Goal: Task Accomplishment & Management: Complete application form

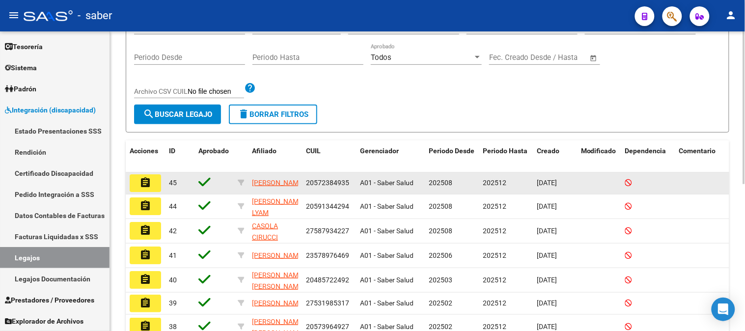
scroll to position [164, 0]
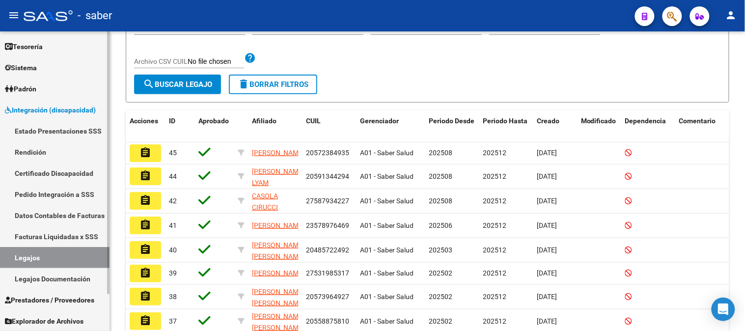
click at [40, 110] on span "Integración (discapacidad)" at bounding box center [50, 110] width 91 height 11
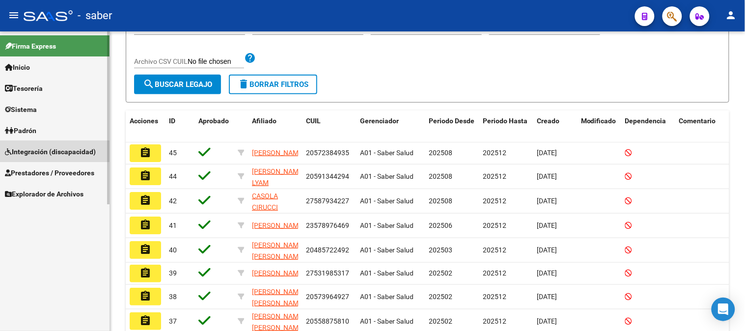
scroll to position [0, 0]
click at [50, 178] on span "Prestadores / Proveedores" at bounding box center [49, 172] width 89 height 11
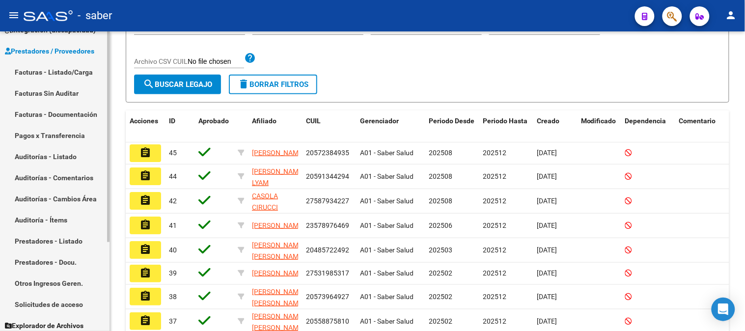
scroll to position [126, 0]
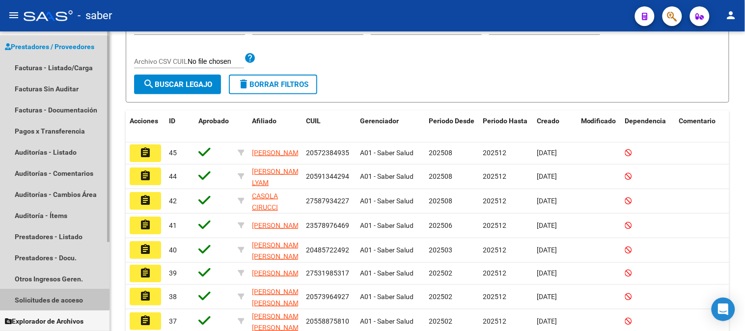
click at [52, 296] on link "Solicitudes de acceso" at bounding box center [55, 299] width 110 height 21
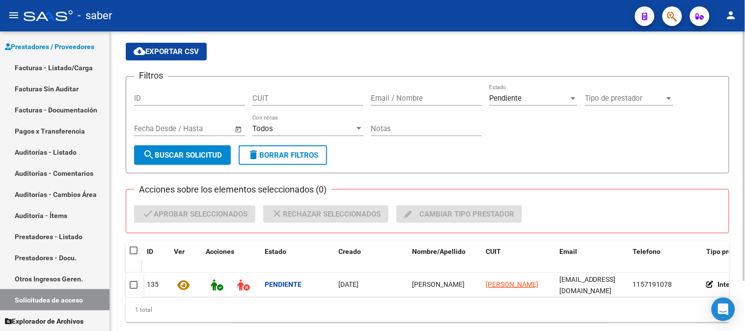
scroll to position [60, 0]
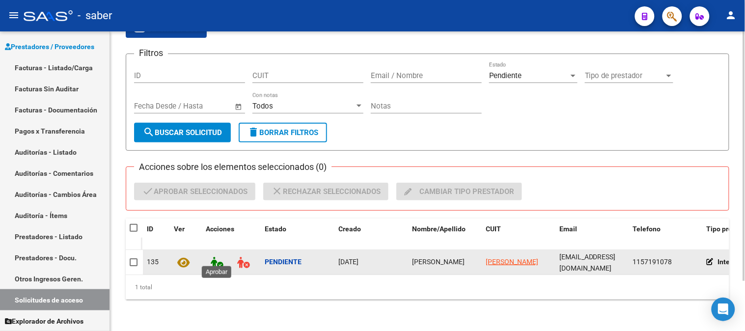
click at [214, 257] on icon at bounding box center [217, 262] width 12 height 11
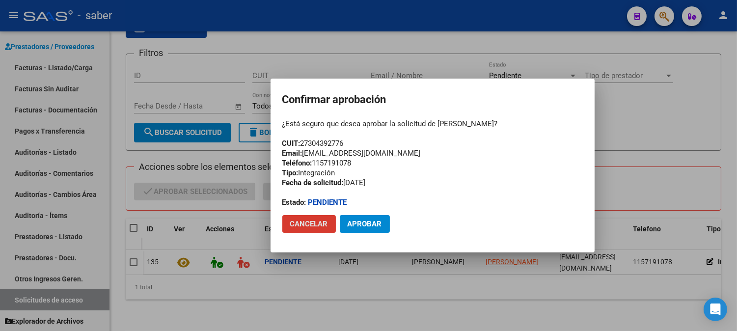
click at [373, 223] on span "Aprobar" at bounding box center [365, 224] width 34 height 9
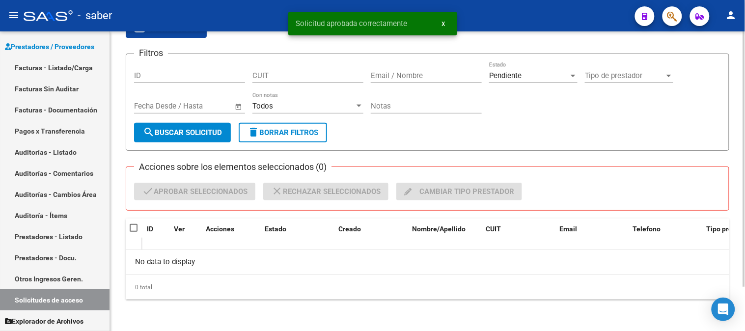
scroll to position [52, 0]
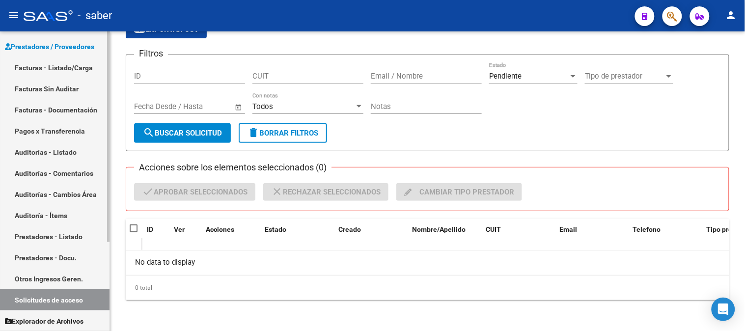
click at [50, 52] on link "Prestadores / Proveedores" at bounding box center [55, 46] width 110 height 21
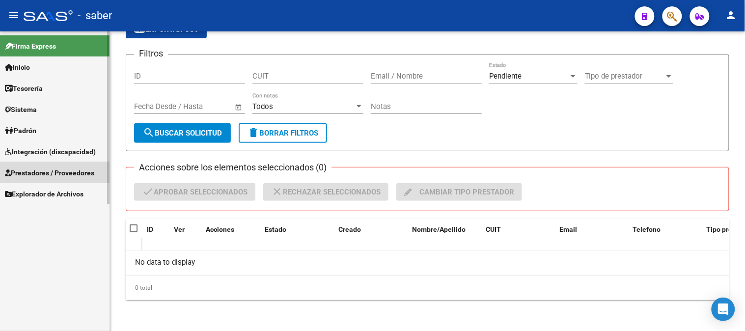
scroll to position [0, 0]
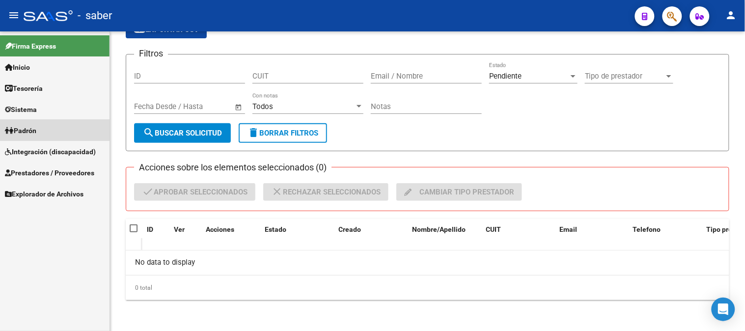
click at [36, 130] on span "Padrón" at bounding box center [20, 130] width 31 height 11
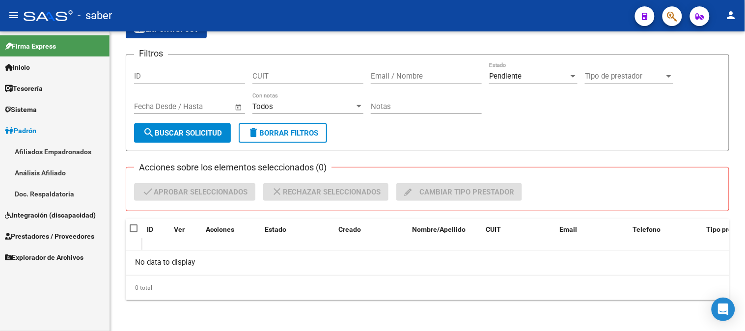
click at [56, 174] on link "Análisis Afiliado" at bounding box center [55, 172] width 110 height 21
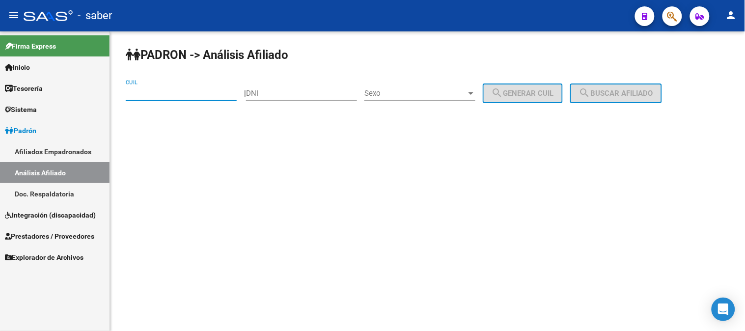
click at [153, 92] on input "CUIL" at bounding box center [181, 93] width 111 height 9
click at [283, 95] on input "DNI" at bounding box center [301, 93] width 111 height 9
paste input "58655194"
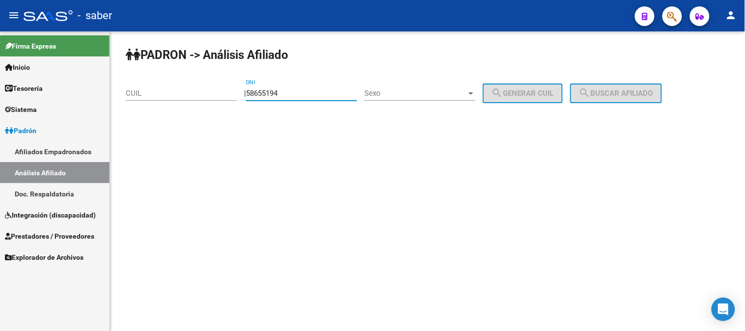
type input "58655194"
click at [403, 93] on span "Sexo" at bounding box center [415, 93] width 102 height 9
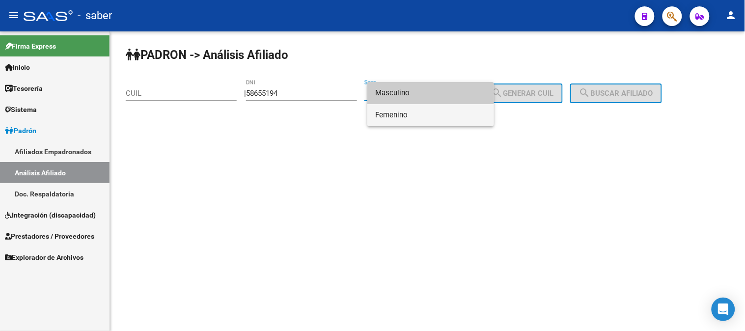
click at [399, 118] on span "Femenino" at bounding box center [430, 115] width 111 height 22
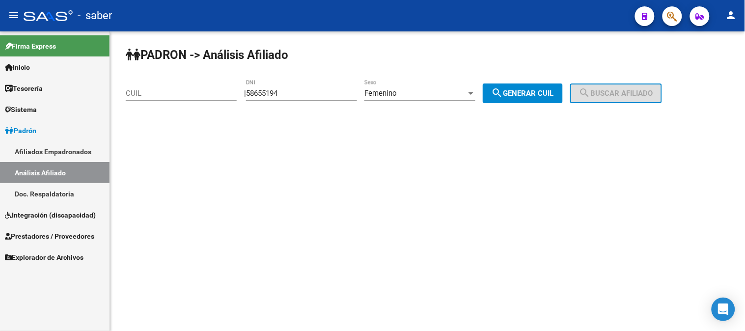
click at [139, 95] on input "CUIL" at bounding box center [181, 93] width 111 height 9
paste input "27-58655194-4"
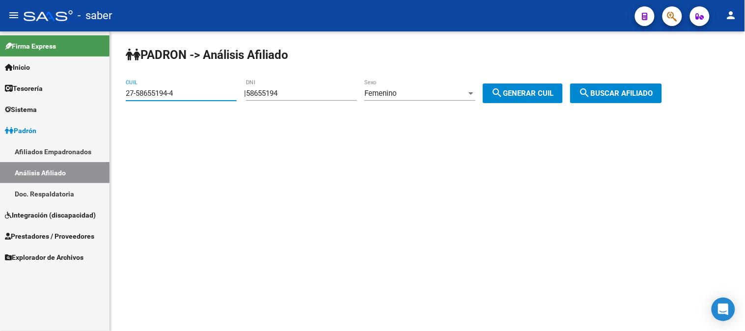
type input "27-58655194-4"
click at [655, 85] on button "search Buscar afiliado" at bounding box center [616, 93] width 92 height 20
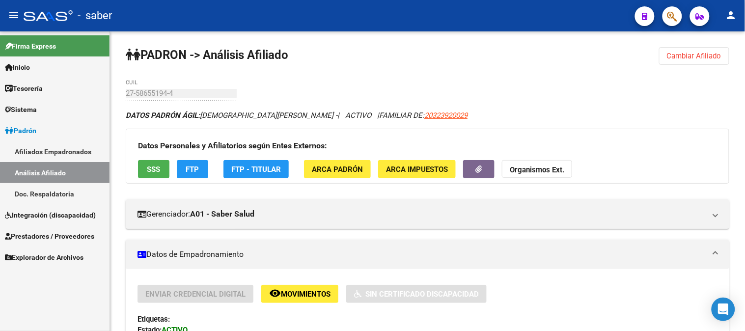
click at [35, 67] on link "Inicio" at bounding box center [55, 66] width 110 height 21
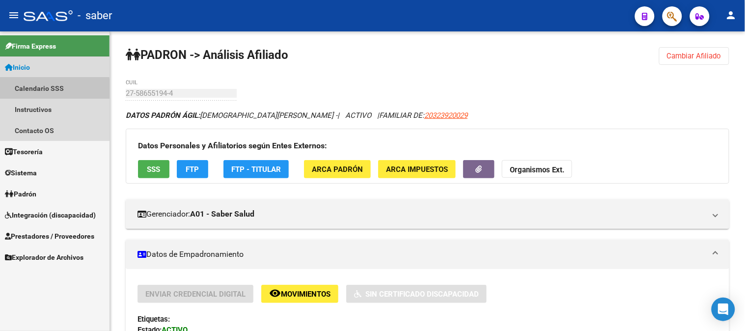
click at [43, 89] on link "Calendario SSS" at bounding box center [55, 88] width 110 height 21
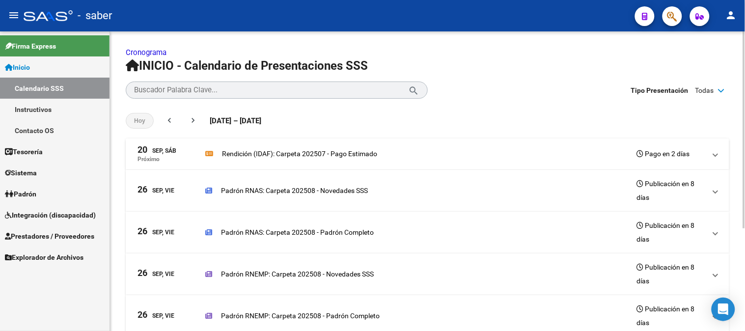
click at [715, 155] on span at bounding box center [716, 153] width 4 height 11
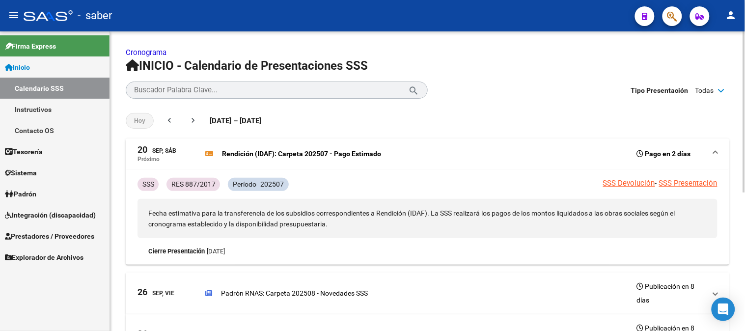
click at [468, 110] on div "[DATE] chevron_left chevron_right [DATE] – [DATE] [DATE] - [DATE]" at bounding box center [428, 120] width 604 height 35
click at [715, 155] on span at bounding box center [716, 153] width 4 height 11
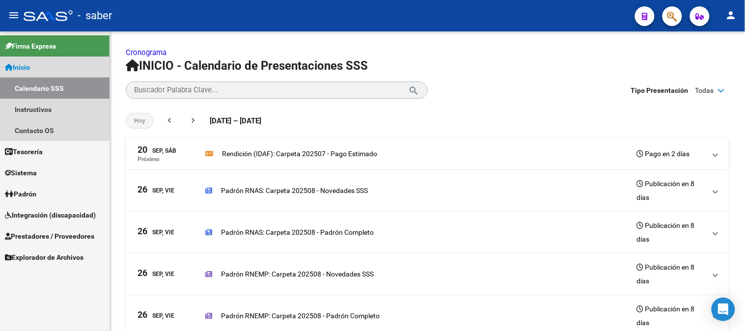
click at [47, 88] on link "Calendario SSS" at bounding box center [55, 88] width 110 height 21
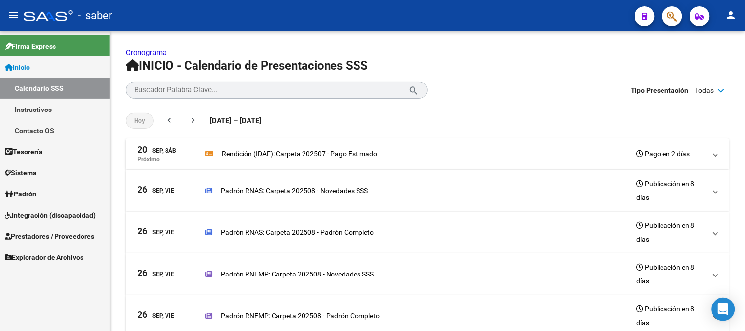
click at [33, 61] on link "Inicio" at bounding box center [55, 66] width 110 height 21
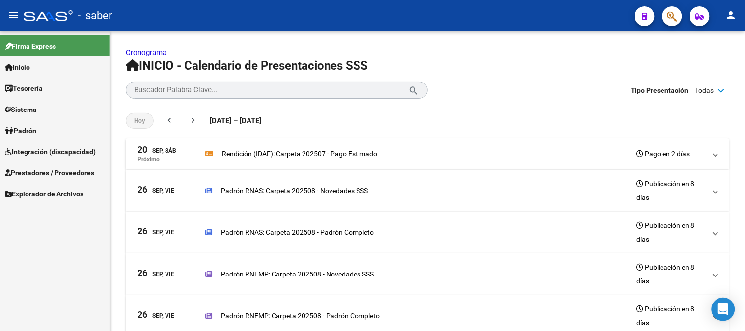
click at [52, 147] on span "Integración (discapacidad)" at bounding box center [50, 151] width 91 height 11
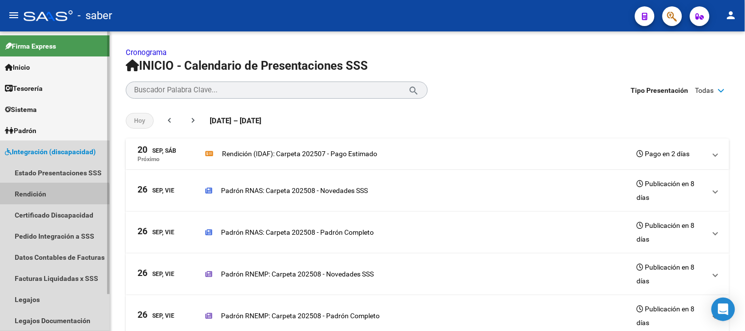
click at [55, 197] on link "Rendición" at bounding box center [55, 193] width 110 height 21
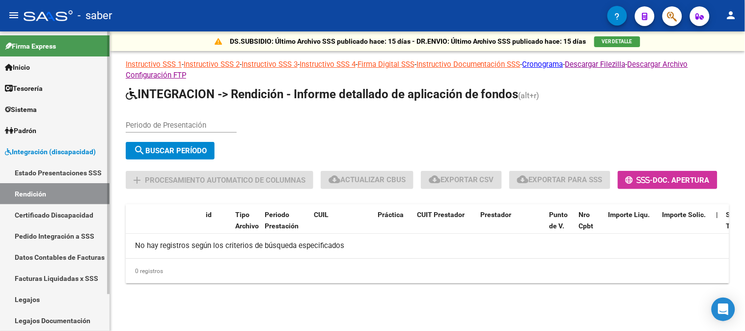
scroll to position [42, 0]
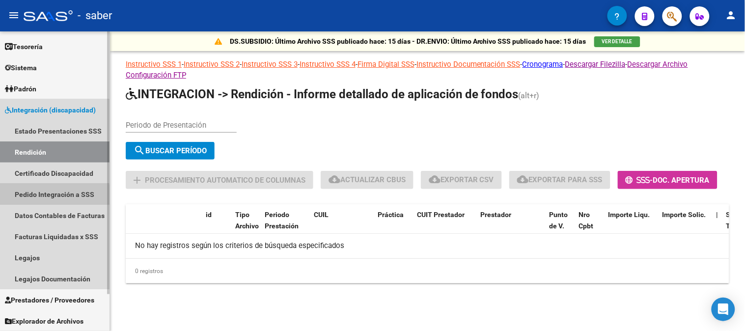
click at [35, 196] on link "Pedido Integración a SSS" at bounding box center [55, 194] width 110 height 21
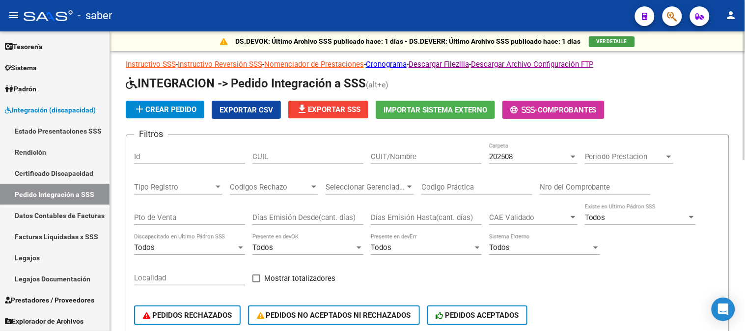
click at [529, 155] on div "202508" at bounding box center [529, 156] width 80 height 9
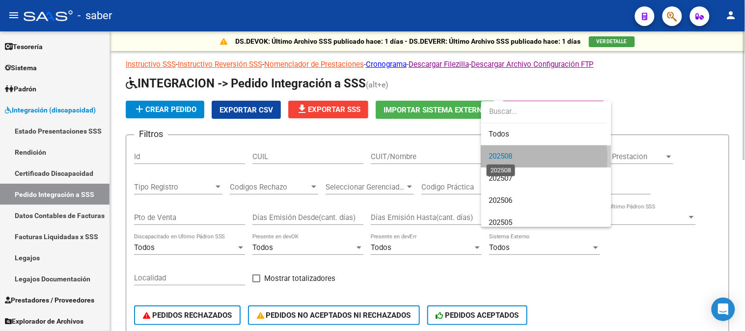
drag, startPoint x: 513, startPoint y: 157, endPoint x: 508, endPoint y: 162, distance: 7.3
click at [513, 157] on span "202508" at bounding box center [501, 156] width 24 height 9
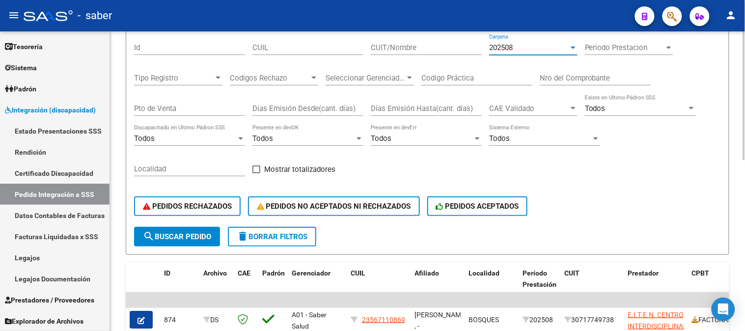
scroll to position [55, 0]
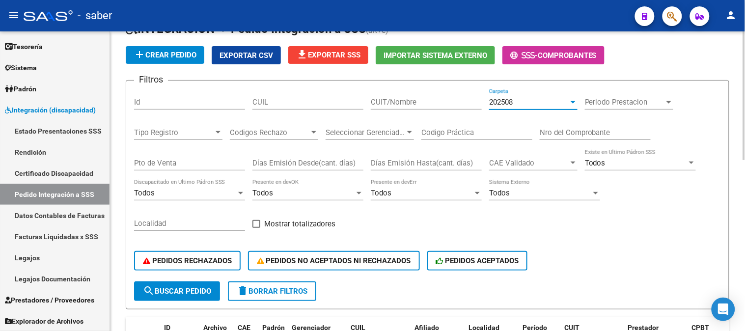
click at [292, 102] on input "CUIL" at bounding box center [307, 102] width 111 height 9
paste input "20594534086"
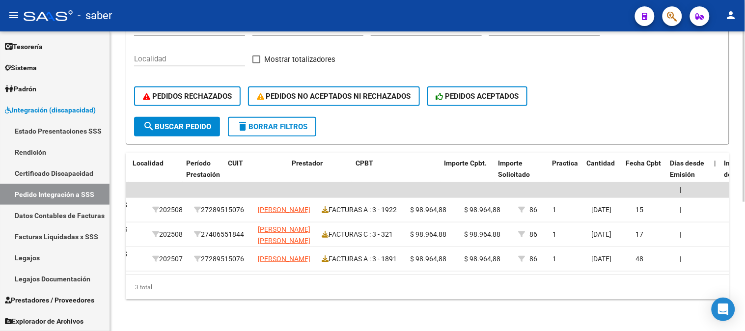
scroll to position [0, 331]
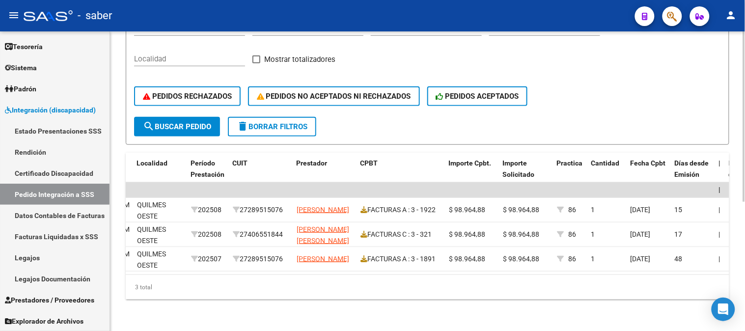
type input "20594534086"
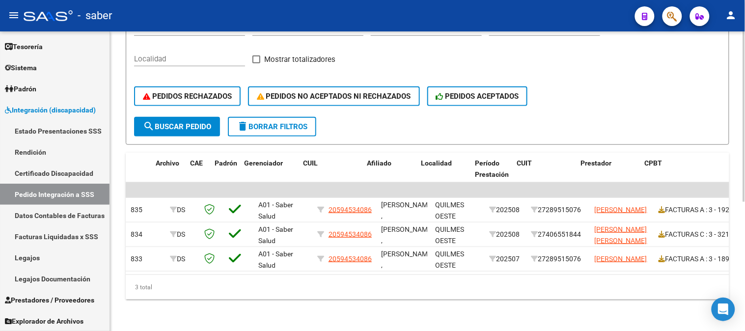
scroll to position [0, 0]
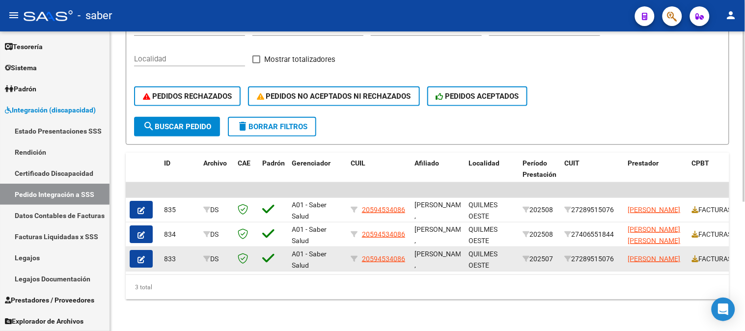
click at [143, 256] on icon "button" at bounding box center [141, 259] width 7 height 7
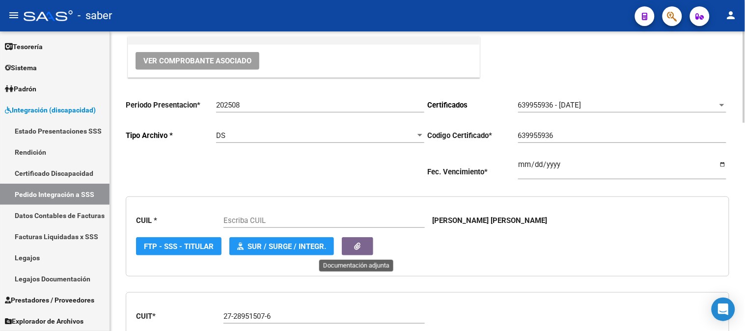
type input "20594534086"
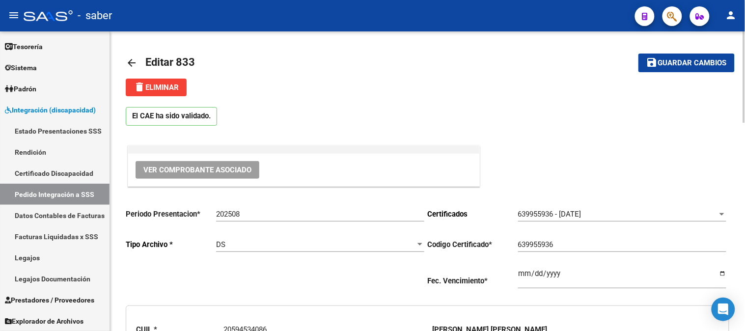
click at [131, 64] on mat-icon "arrow_back" at bounding box center [132, 63] width 12 height 12
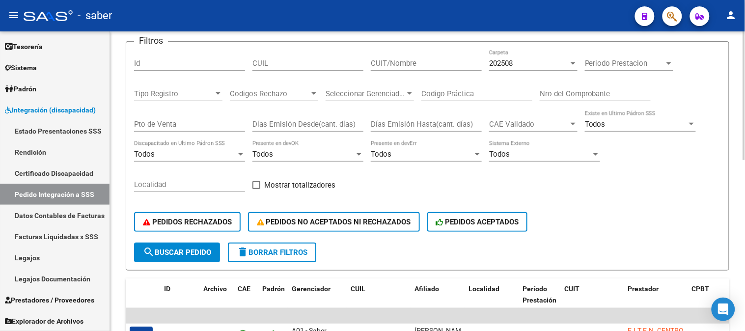
scroll to position [73, 0]
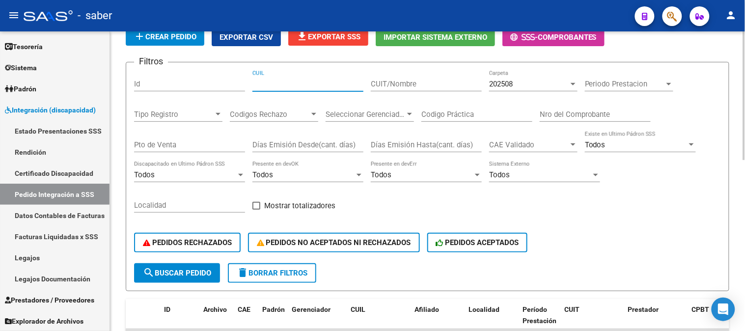
click at [278, 82] on input "CUIL" at bounding box center [307, 84] width 111 height 9
paste input "20594534086"
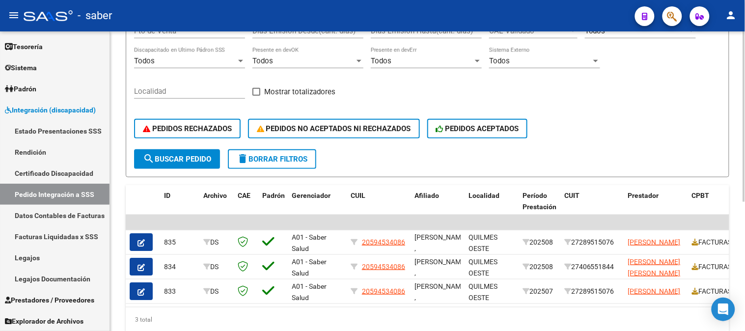
scroll to position [226, 0]
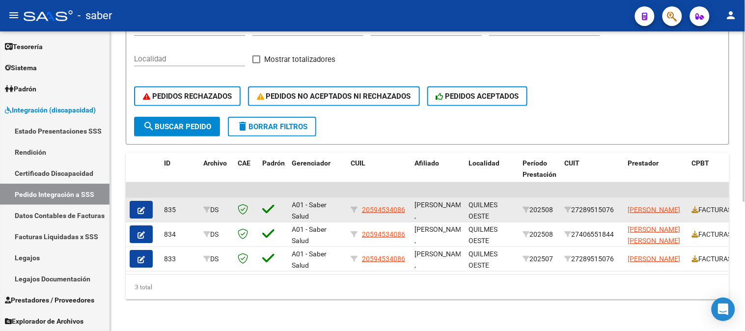
type input "20594534086"
click at [145, 201] on button "button" at bounding box center [141, 210] width 23 height 18
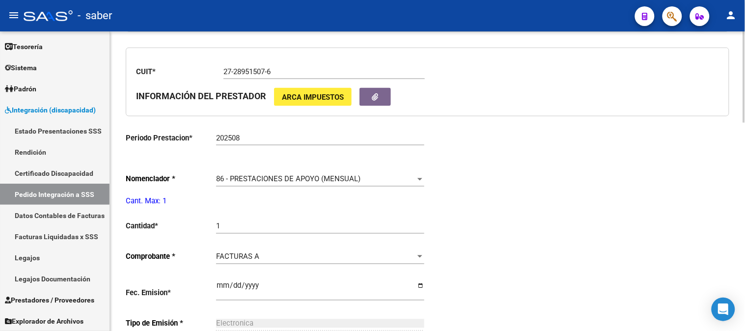
type input "20594534086"
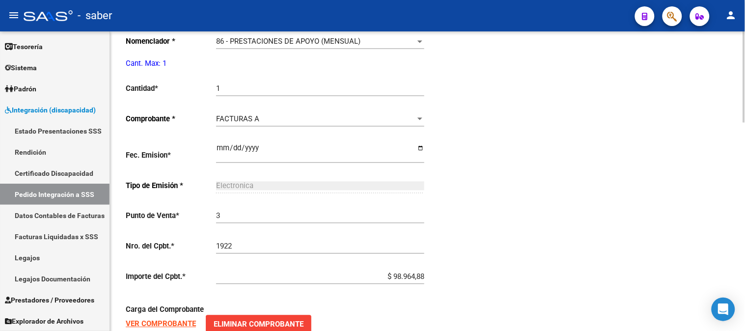
scroll to position [436, 0]
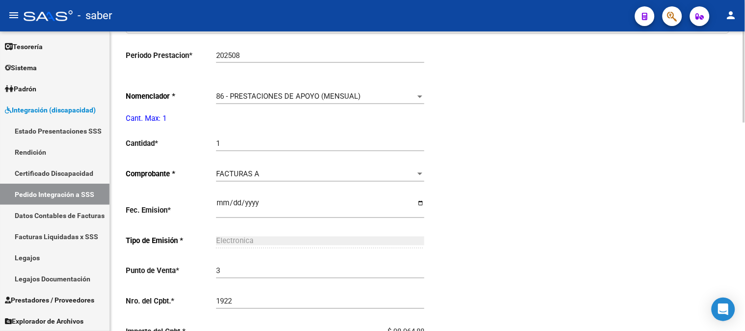
click at [318, 100] on span "86 - PRESTACIONES DE APOYO (MENSUAL)" at bounding box center [288, 96] width 144 height 9
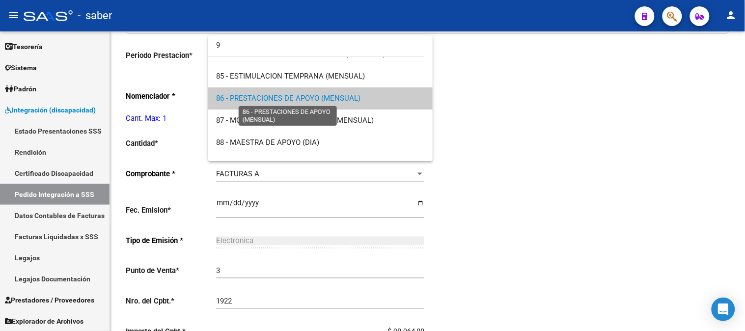
scroll to position [0, 0]
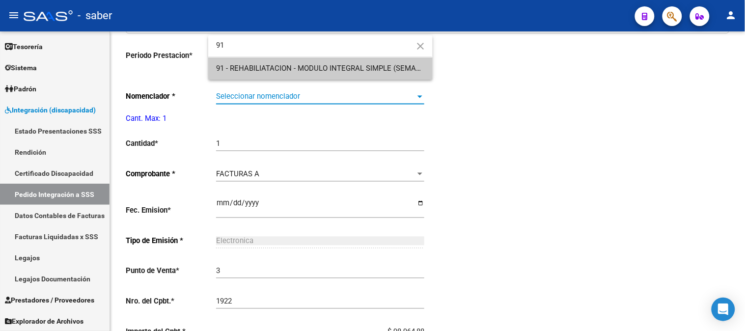
type input "91"
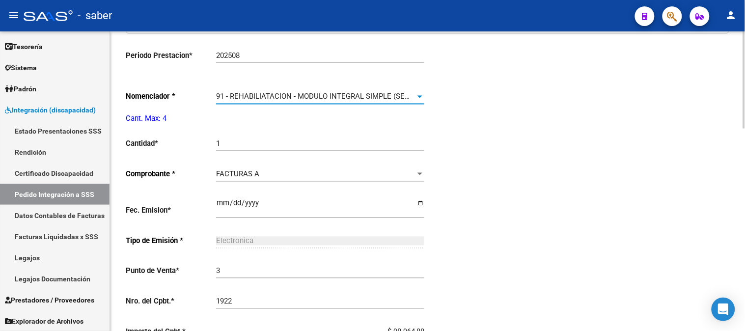
click at [262, 151] on div "1 Ingresar el nro" at bounding box center [320, 140] width 208 height 21
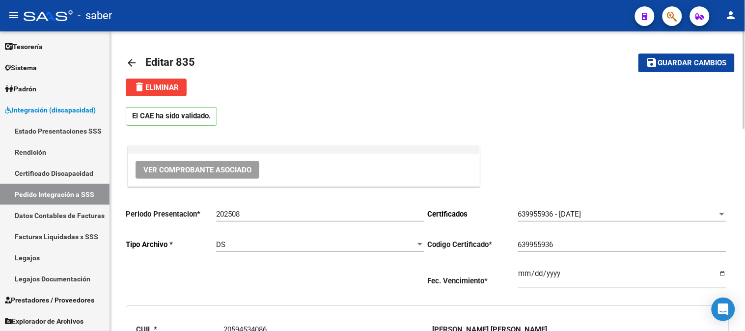
type input "4"
click at [698, 60] on span "Guardar cambios" at bounding box center [692, 63] width 69 height 9
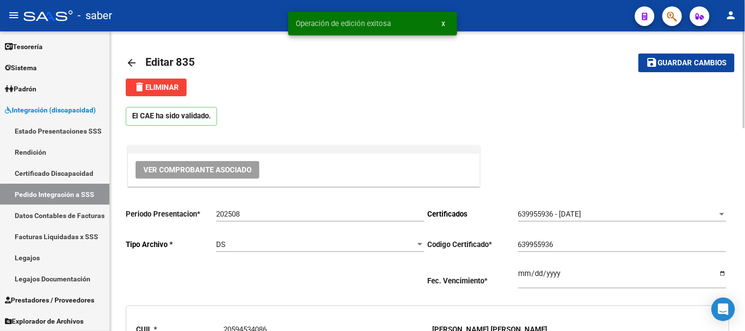
click at [131, 62] on mat-icon "arrow_back" at bounding box center [132, 63] width 12 height 12
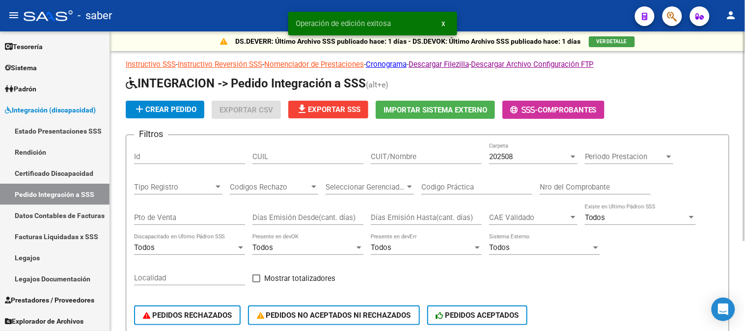
click at [281, 151] on div "CUIL" at bounding box center [307, 153] width 111 height 21
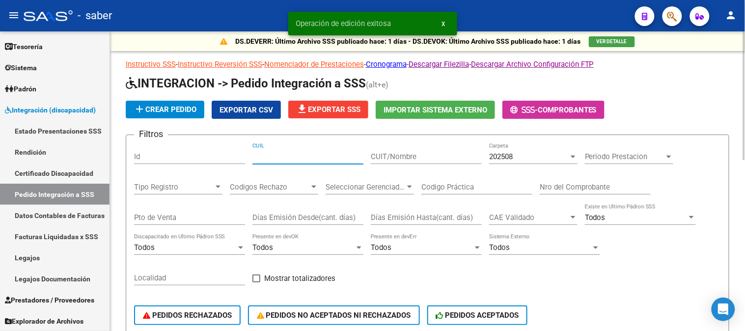
paste input "20594534086"
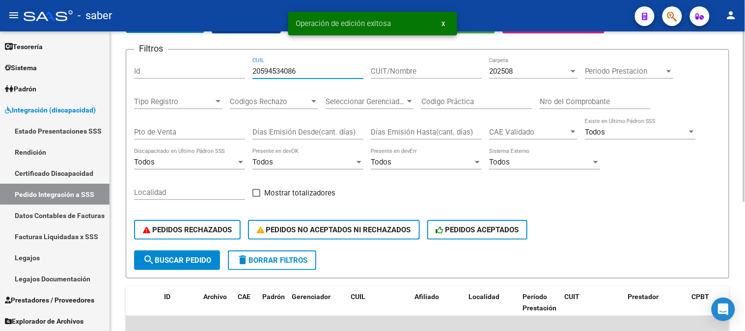
scroll to position [226, 0]
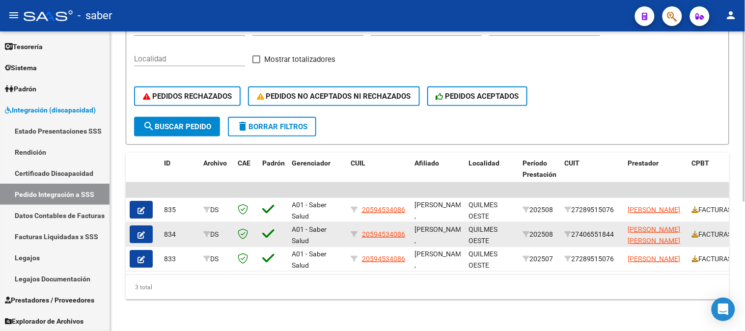
type input "20594534086"
click at [150, 226] on button "button" at bounding box center [141, 234] width 23 height 18
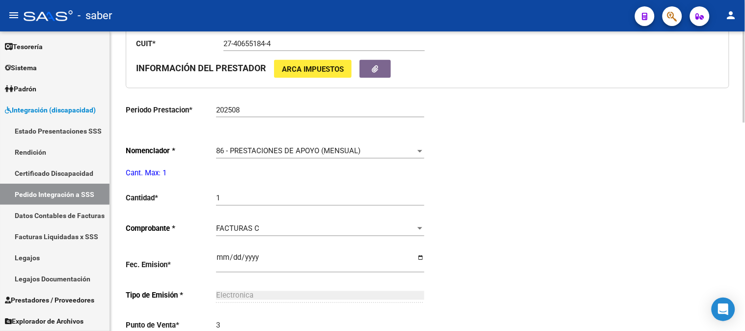
scroll to position [436, 0]
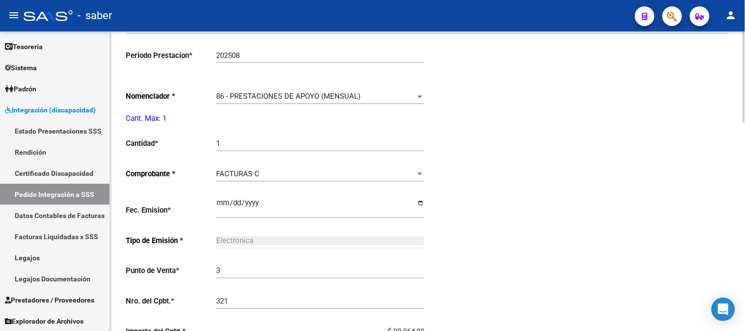
type input "20594534086"
click at [295, 90] on div "86 - PRESTACIONES DE APOYO (MENSUAL) Seleccionar nomenclador" at bounding box center [320, 93] width 208 height 21
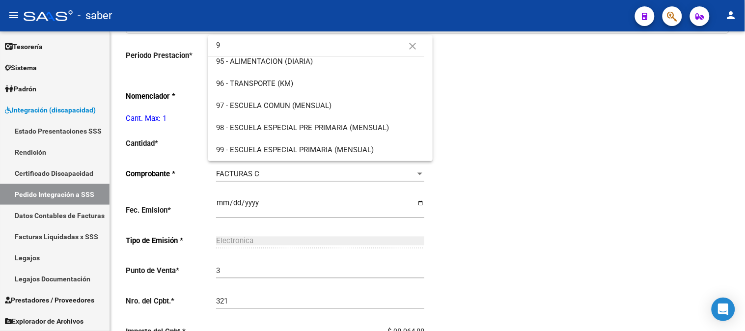
scroll to position [0, 0]
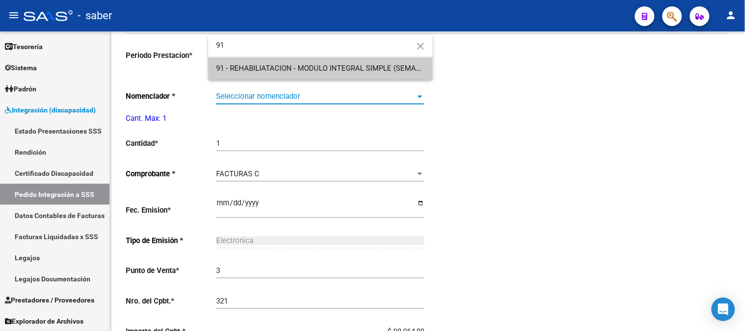
type input "91"
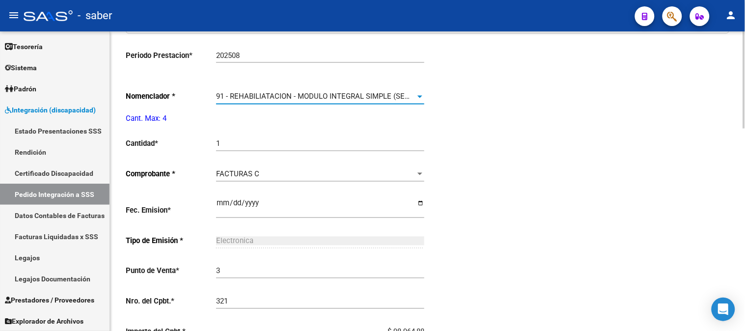
click at [257, 145] on input "1" at bounding box center [320, 143] width 208 height 9
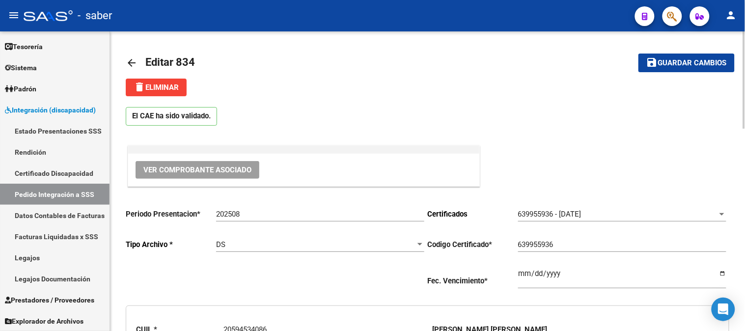
type input "4"
click at [683, 58] on span "save Guardar cambios" at bounding box center [686, 62] width 81 height 9
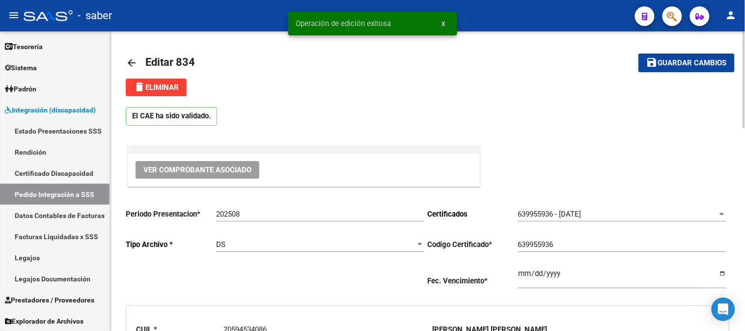
click at [133, 64] on mat-icon "arrow_back" at bounding box center [132, 63] width 12 height 12
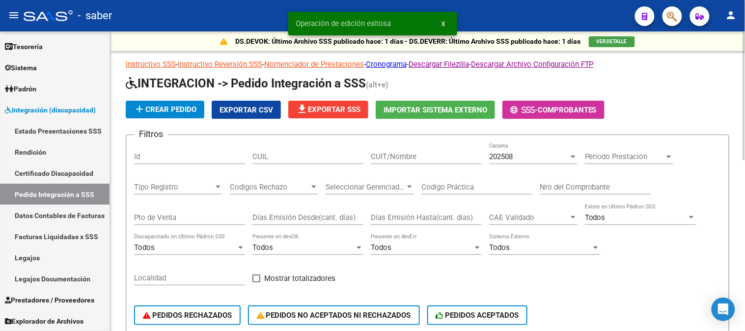
click at [288, 156] on input "CUIL" at bounding box center [307, 156] width 111 height 9
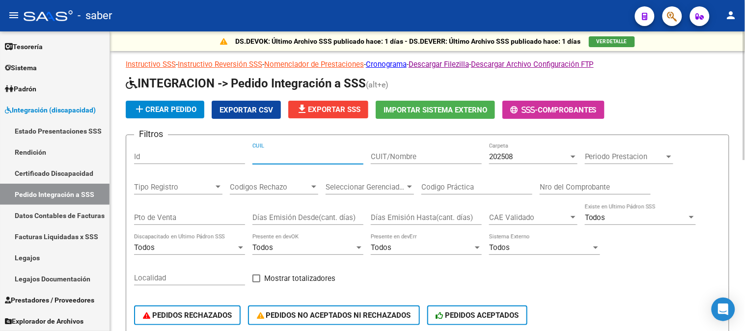
paste input "20594534086"
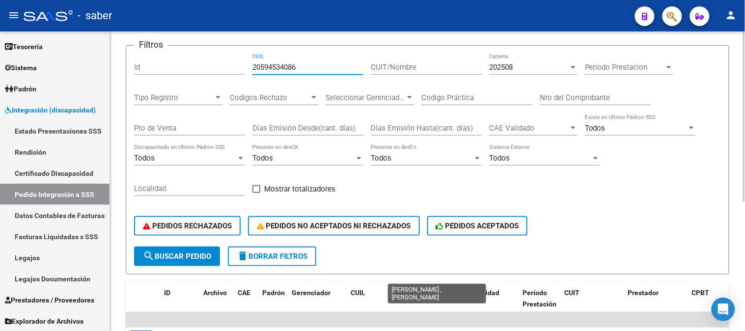
scroll to position [218, 0]
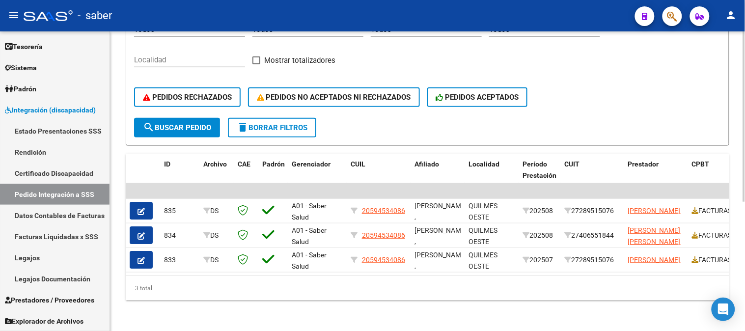
type input "20594534086"
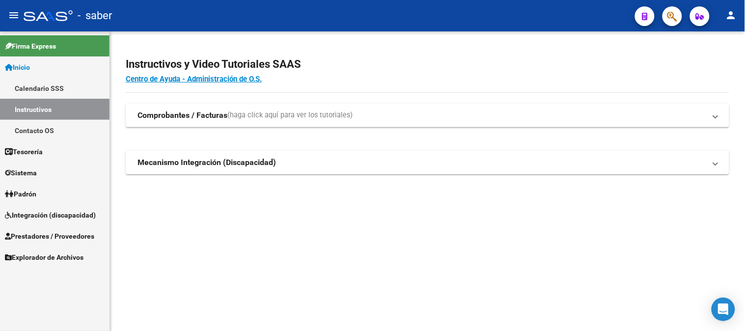
click at [34, 212] on span "Integración (discapacidad)" at bounding box center [50, 215] width 91 height 11
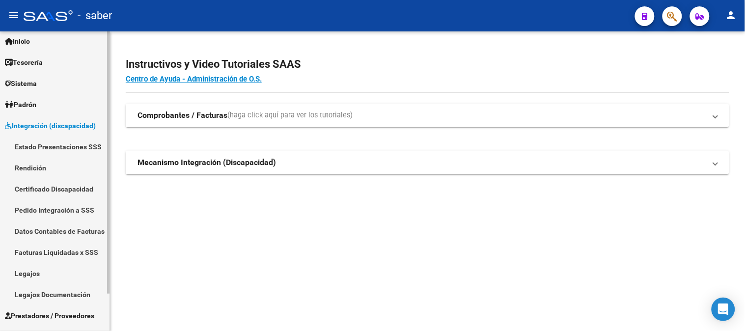
scroll to position [42, 0]
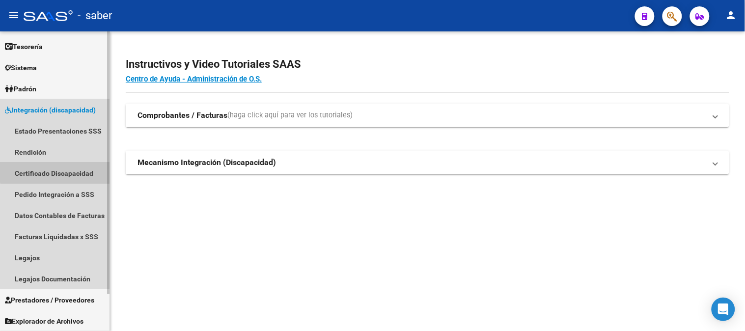
click at [56, 167] on link "Certificado Discapacidad" at bounding box center [55, 173] width 110 height 21
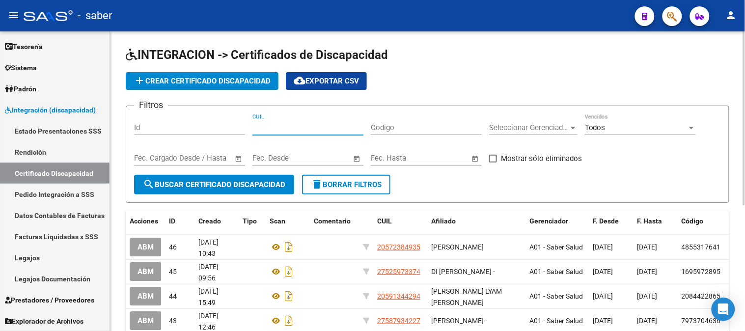
click at [296, 126] on input "CUIL" at bounding box center [307, 127] width 111 height 9
paste input "27-58655194-4"
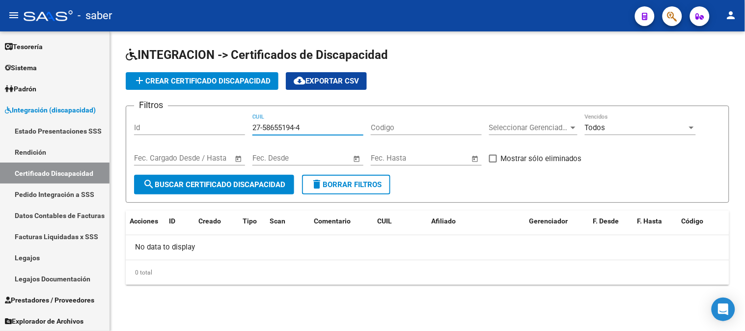
type input "27-58655194-4"
click at [223, 82] on span "add Crear Certificado Discapacidad" at bounding box center [202, 81] width 137 height 9
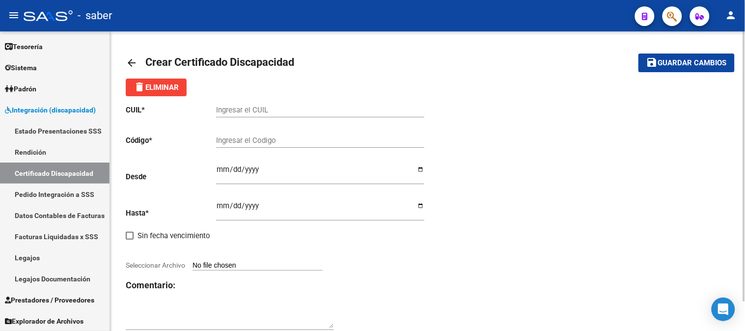
click at [268, 109] on input "Ingresar el CUIL" at bounding box center [320, 110] width 208 height 9
type input "27-58655194-4"
type input "1062053063"
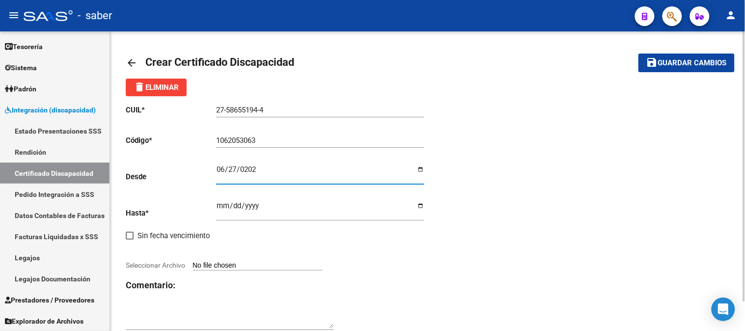
type input "2025-06-27"
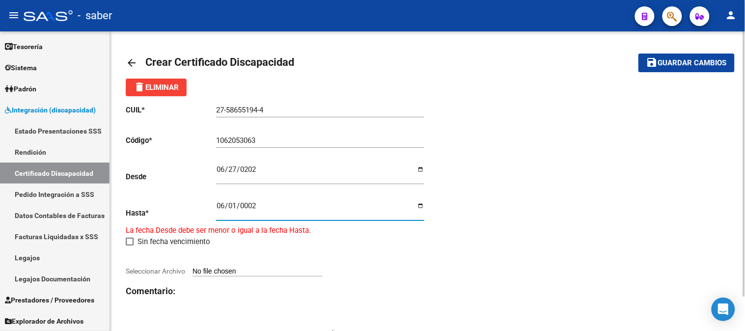
type input "0023-06-01"
type input "2030-06-01"
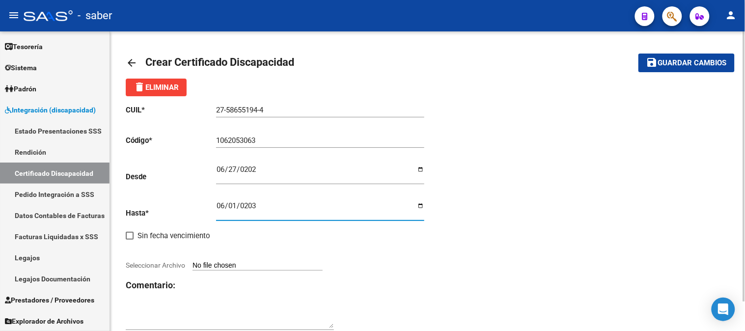
click at [269, 266] on input "Seleccionar Archivo" at bounding box center [258, 265] width 130 height 9
type input "C:\fakepath\CUD 01-06-2030.pdf"
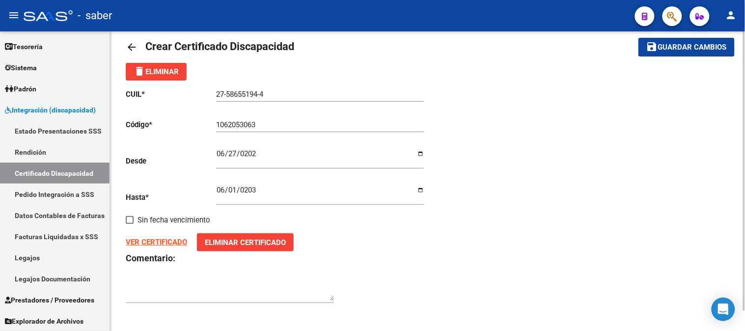
scroll to position [21, 0]
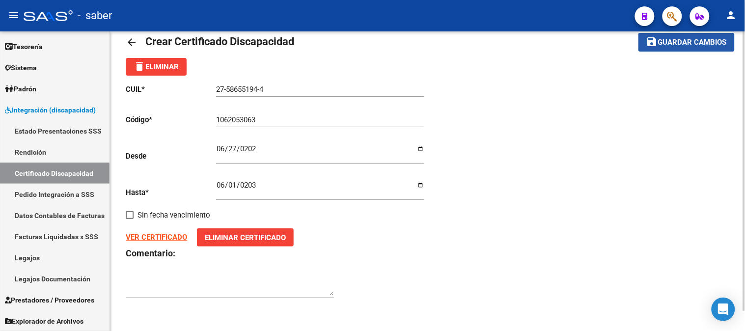
click at [689, 51] on button "save Guardar cambios" at bounding box center [686, 42] width 96 height 18
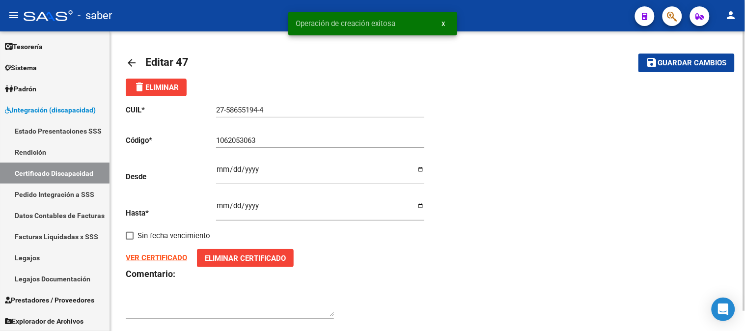
click at [136, 63] on mat-icon "arrow_back" at bounding box center [132, 63] width 12 height 12
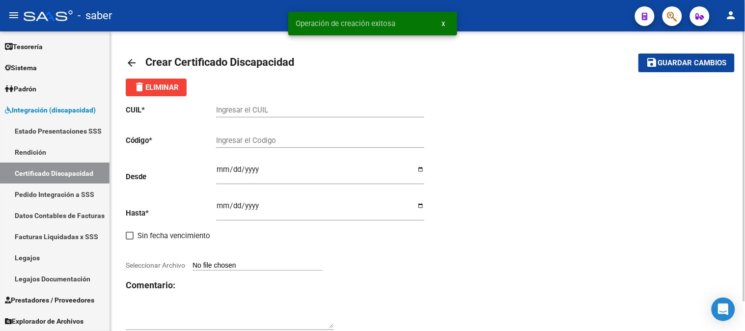
click at [133, 68] on mat-icon "arrow_back" at bounding box center [132, 63] width 12 height 12
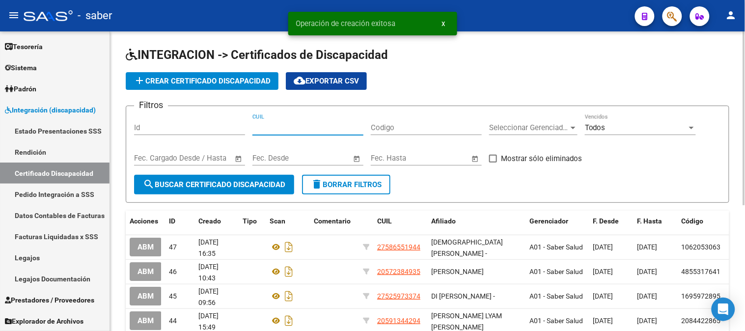
click at [276, 127] on input "CUIL" at bounding box center [307, 127] width 111 height 9
paste input "27-58655194-4"
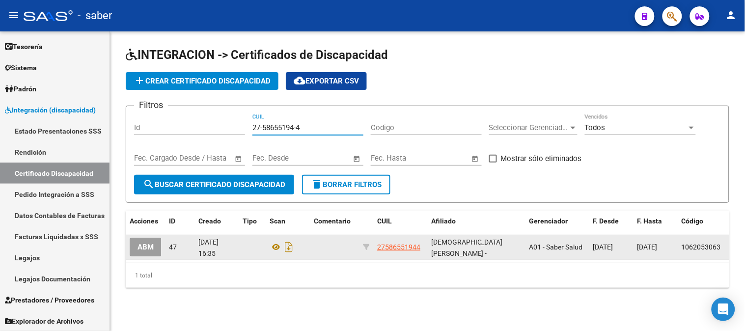
type input "27-58655194-4"
click at [148, 249] on span "ABM" at bounding box center [146, 247] width 16 height 9
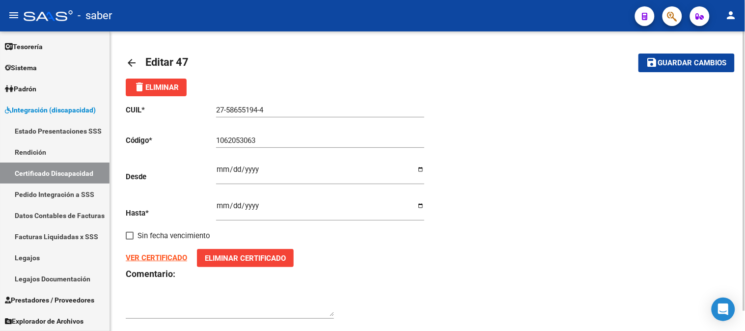
click at [135, 62] on mat-icon "arrow_back" at bounding box center [132, 63] width 12 height 12
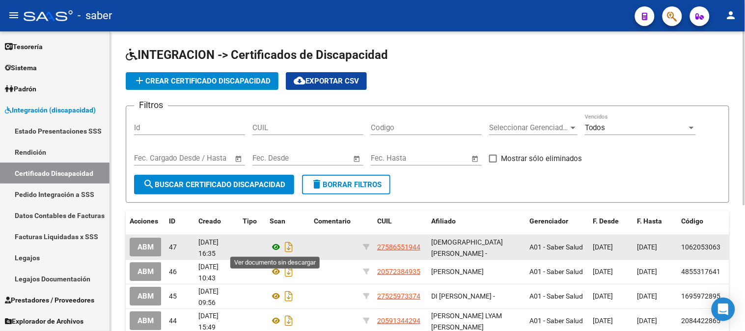
click at [276, 246] on icon at bounding box center [276, 247] width 13 height 12
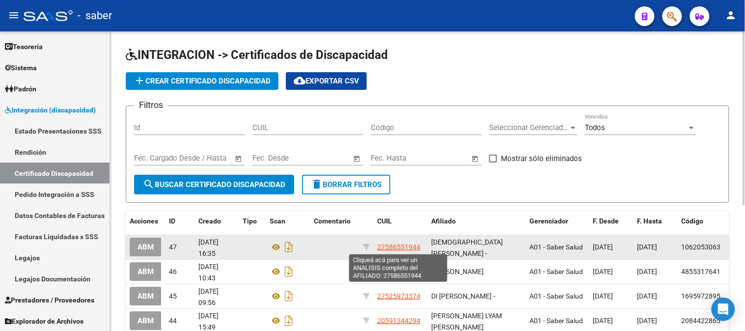
click at [405, 248] on span "27586551944" at bounding box center [398, 247] width 43 height 8
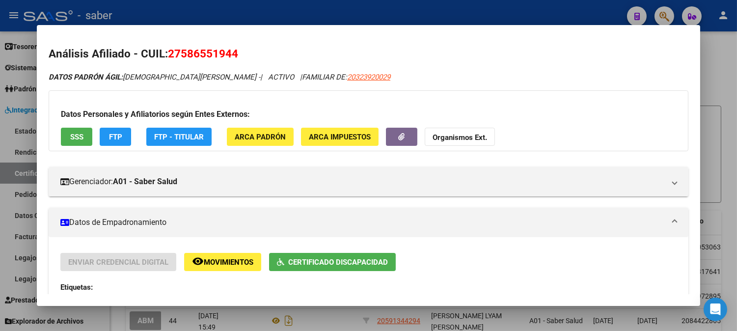
click at [711, 218] on div at bounding box center [368, 165] width 737 height 331
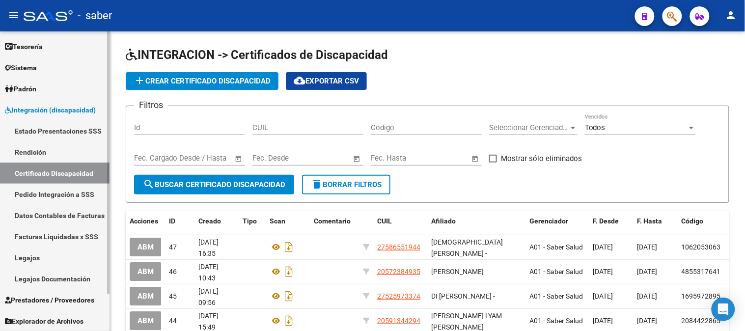
click at [72, 172] on link "Certificado Discapacidad" at bounding box center [55, 173] width 110 height 21
click at [297, 132] on input "CUIL" at bounding box center [307, 127] width 111 height 9
paste input "20-59134429-4"
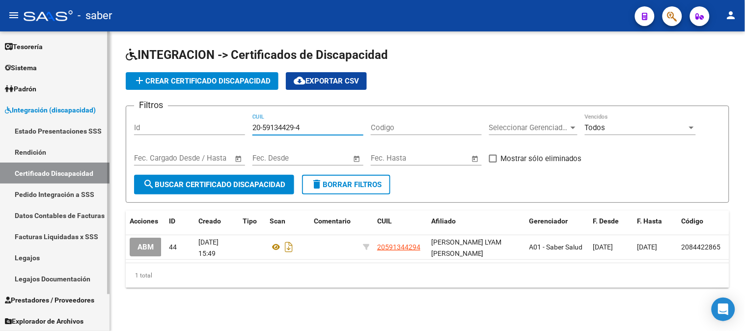
drag, startPoint x: 314, startPoint y: 128, endPoint x: 96, endPoint y: 128, distance: 218.0
click at [96, 128] on mat-sidenav-container "Firma Express Inicio Calendario SSS Instructivos Contacto OS Tesorería Extracto…" at bounding box center [372, 181] width 745 height 300
paste input "7-58793422-7"
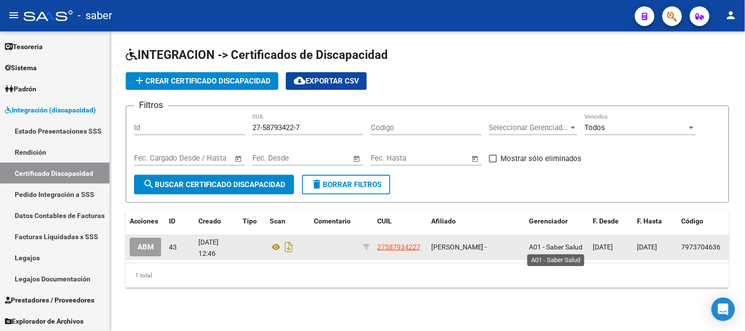
click at [538, 248] on span "A01 - Saber Salud" at bounding box center [556, 247] width 54 height 8
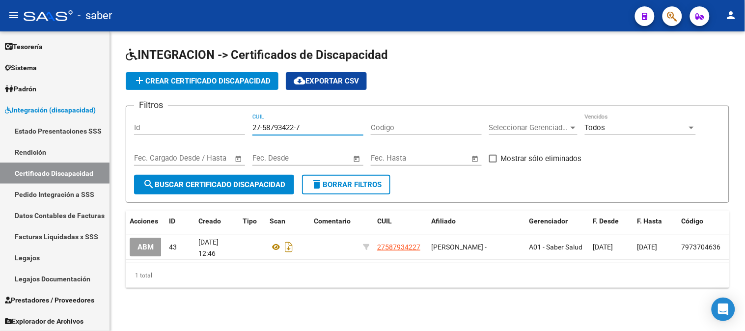
drag, startPoint x: 326, startPoint y: 126, endPoint x: 192, endPoint y: 129, distance: 134.6
click at [191, 126] on div "Filtros Id 27-58793422-7 CUIL Codigo Seleccionar Gerenciador Seleccionar Gerenc…" at bounding box center [427, 144] width 587 height 61
paste input "0-57238493-5"
type input "20-57238493-5"
click at [50, 129] on link "Estado Presentaciones SSS" at bounding box center [55, 130] width 110 height 21
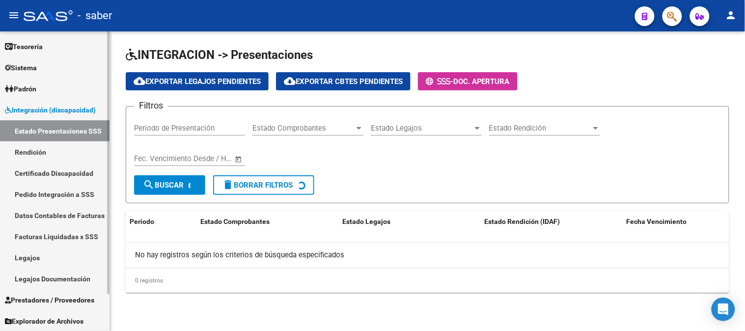
click at [61, 109] on span "Integración (discapacidad)" at bounding box center [50, 110] width 91 height 11
